Goal: Use online tool/utility: Utilize a website feature to perform a specific function

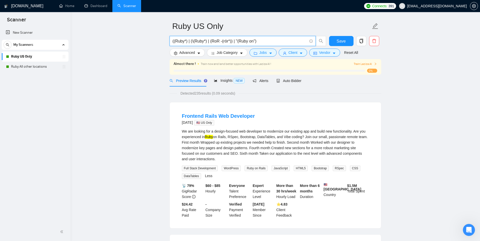
drag, startPoint x: 270, startPoint y: 43, endPoint x: 150, endPoint y: 38, distance: 120.6
click at [30, 33] on link "New Scanner" at bounding box center [35, 33] width 59 height 10
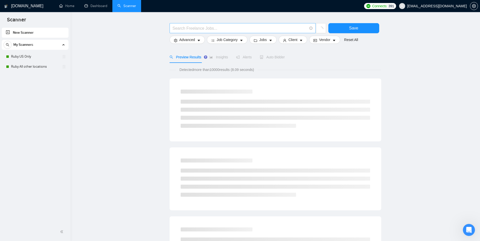
click at [197, 28] on input "text" at bounding box center [240, 28] width 135 height 6
paste input "((Ruby*) | (\(Ruby*) | (RoR -(rör*)) | "(Ruby on")"
click at [179, 29] on input "((Ruby*) | (\(Ruby*) | (RoR -(rör*)) | "(Ruby on")" at bounding box center [240, 28] width 135 height 6
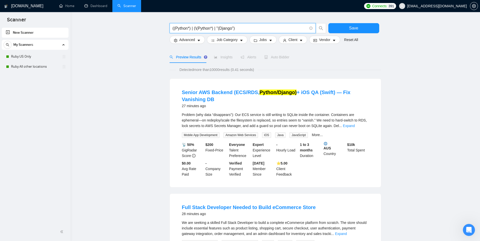
click at [247, 29] on input "((Python*) | (\(Python*) | "(Django")" at bounding box center [240, 28] width 135 height 6
click at [285, 28] on input "((Python*) | (\(Python*) | "(Django") | ("Python/Django")" at bounding box center [240, 28] width 135 height 6
type input "((Python*) | (\(Python*) | "(Django") | ("Python/Django")"
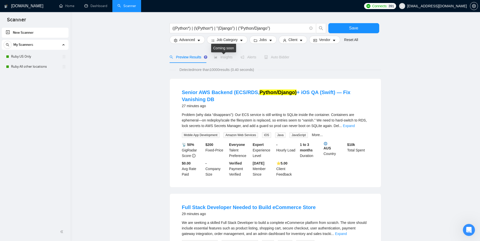
click at [228, 56] on span "Insights" at bounding box center [223, 57] width 19 height 4
click at [228, 59] on span "Insights" at bounding box center [223, 57] width 19 height 4
